Goal: Find specific page/section: Locate a particular part of the current website

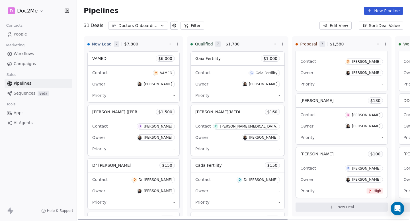
scroll to position [195, 0]
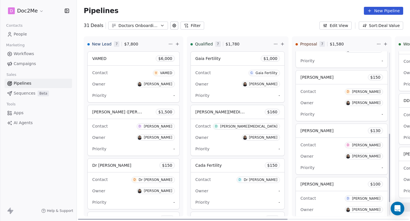
click at [306, 131] on span "[PERSON_NAME]" at bounding box center [316, 131] width 33 height 5
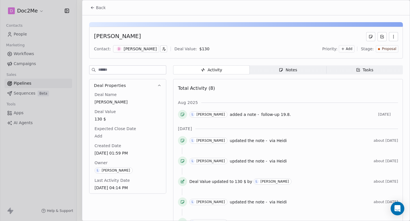
click at [300, 70] on span "Notes Notes" at bounding box center [287, 69] width 77 height 9
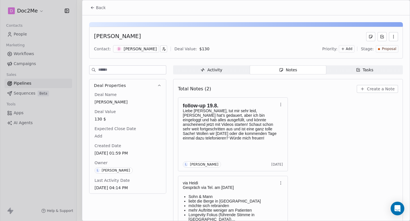
click at [275, 72] on span "Notes Notes" at bounding box center [287, 69] width 77 height 9
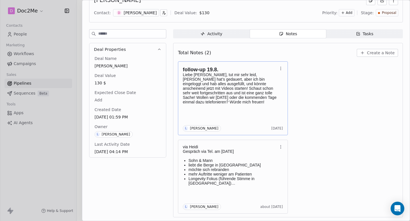
click at [333, 73] on div "follow-up 19.8. Liebe [PERSON_NAME], tut mir sehr leid, [PERSON_NAME] hat’s ged…" at bounding box center [288, 137] width 220 height 152
